Goal: Obtain resource: Download file/media

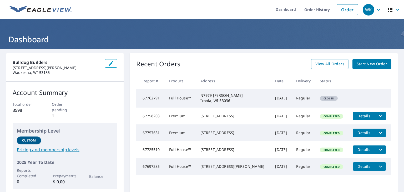
click at [271, 100] on td "[DATE]" at bounding box center [281, 98] width 21 height 19
click at [320, 99] on span "Closed" at bounding box center [328, 99] width 17 height 4
click at [313, 14] on link "Order History" at bounding box center [317, 9] width 34 height 19
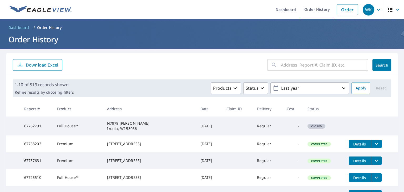
click at [286, 62] on input "text" at bounding box center [324, 65] width 87 height 15
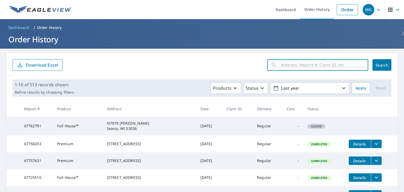
paste input "N7979 [PERSON_NAME]"
type input "N7979 [PERSON_NAME]"
click at [382, 63] on span "Search" at bounding box center [382, 65] width 11 height 5
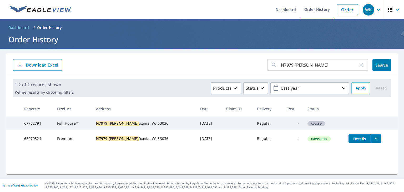
click at [303, 121] on td "Closed" at bounding box center [323, 124] width 41 height 14
click at [308, 124] on span "Closed" at bounding box center [316, 124] width 17 height 4
click at [373, 142] on icon "filesDropdownBtn-65070524" at bounding box center [376, 138] width 6 height 6
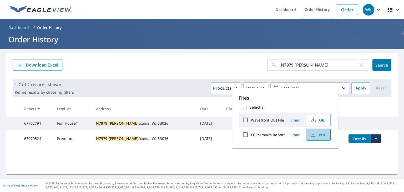
click at [325, 136] on span "PDF" at bounding box center [317, 135] width 17 height 6
click at [169, 63] on form "N7979 [PERSON_NAME] ​ Search Download Excel" at bounding box center [202, 65] width 379 height 12
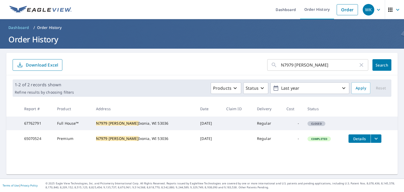
drag, startPoint x: 171, startPoint y: 122, endPoint x: 164, endPoint y: 125, distance: 7.2
click at [196, 122] on td "[DATE]" at bounding box center [209, 124] width 26 height 14
click at [196, 125] on td "[DATE]" at bounding box center [209, 124] width 26 height 14
click at [92, 122] on td "Full House™" at bounding box center [72, 124] width 39 height 14
drag, startPoint x: 93, startPoint y: 123, endPoint x: 129, endPoint y: 124, distance: 35.8
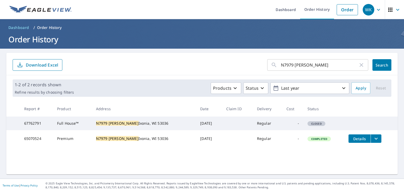
click at [92, 123] on td "Full House™" at bounding box center [72, 124] width 39 height 14
click at [199, 127] on td "[DATE]" at bounding box center [209, 124] width 26 height 14
drag, startPoint x: 200, startPoint y: 127, endPoint x: 210, endPoint y: 125, distance: 9.8
click at [203, 127] on tr "67762791 Full House™ N7979 [PERSON_NAME][GEOGRAPHIC_DATA] [DATE] Regular - Clos…" at bounding box center [201, 124] width 391 height 14
click at [308, 125] on span "Closed" at bounding box center [316, 124] width 17 height 4
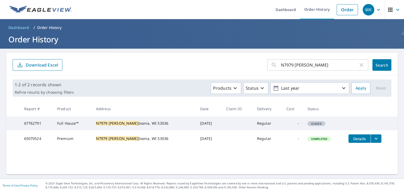
click at [308, 125] on span "Closed" at bounding box center [316, 124] width 17 height 4
click at [308, 124] on div "Closed" at bounding box center [317, 123] width 18 height 5
drag, startPoint x: 293, startPoint y: 122, endPoint x: 338, endPoint y: 131, distance: 45.4
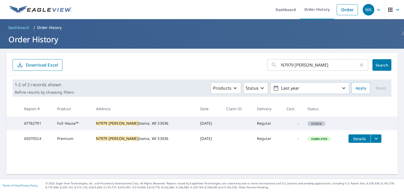
click at [303, 122] on td "Closed" at bounding box center [323, 124] width 41 height 14
click at [352, 141] on span "Details" at bounding box center [360, 138] width 16 height 5
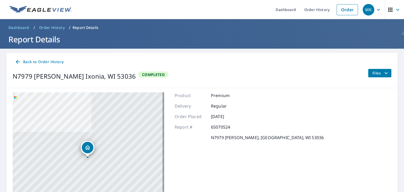
click at [21, 60] on span "Back to Order History" at bounding box center [39, 62] width 49 height 7
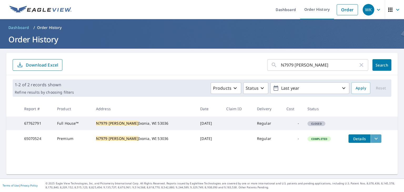
click at [373, 142] on icon "filesDropdownBtn-65070524" at bounding box center [376, 138] width 6 height 6
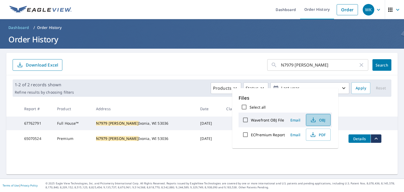
click at [311, 121] on icon "button" at bounding box center [313, 120] width 6 height 6
click at [184, 64] on form "N7979 [PERSON_NAME] ​ Search Download Excel" at bounding box center [202, 65] width 379 height 12
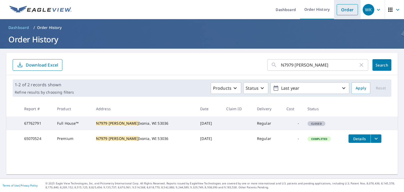
click at [344, 9] on link "Order" at bounding box center [347, 9] width 21 height 11
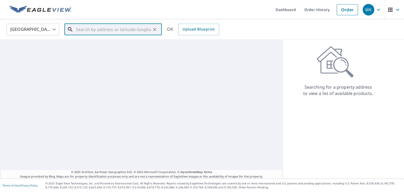
click at [127, 33] on input "text" at bounding box center [113, 29] width 75 height 15
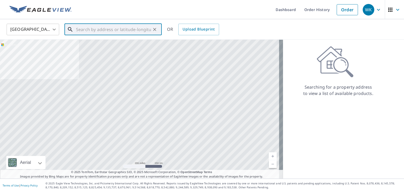
paste input "N7979 [PERSON_NAME]"
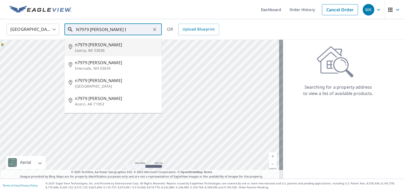
click at [106, 42] on span "n7979 [PERSON_NAME]" at bounding box center [116, 45] width 83 height 6
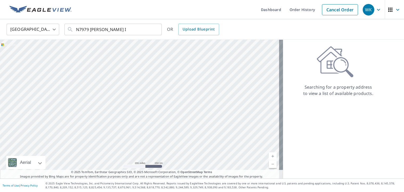
type input "n7979 [PERSON_NAME], WI 53036"
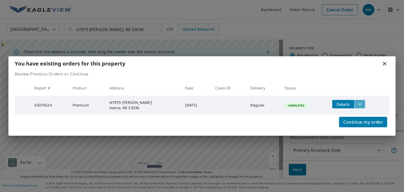
click at [358, 105] on icon "filesDropdownBtn-65070524" at bounding box center [360, 104] width 6 height 6
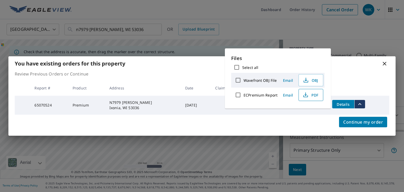
click at [307, 93] on icon "button" at bounding box center [306, 95] width 6 height 6
